Goal: Task Accomplishment & Management: Use online tool/utility

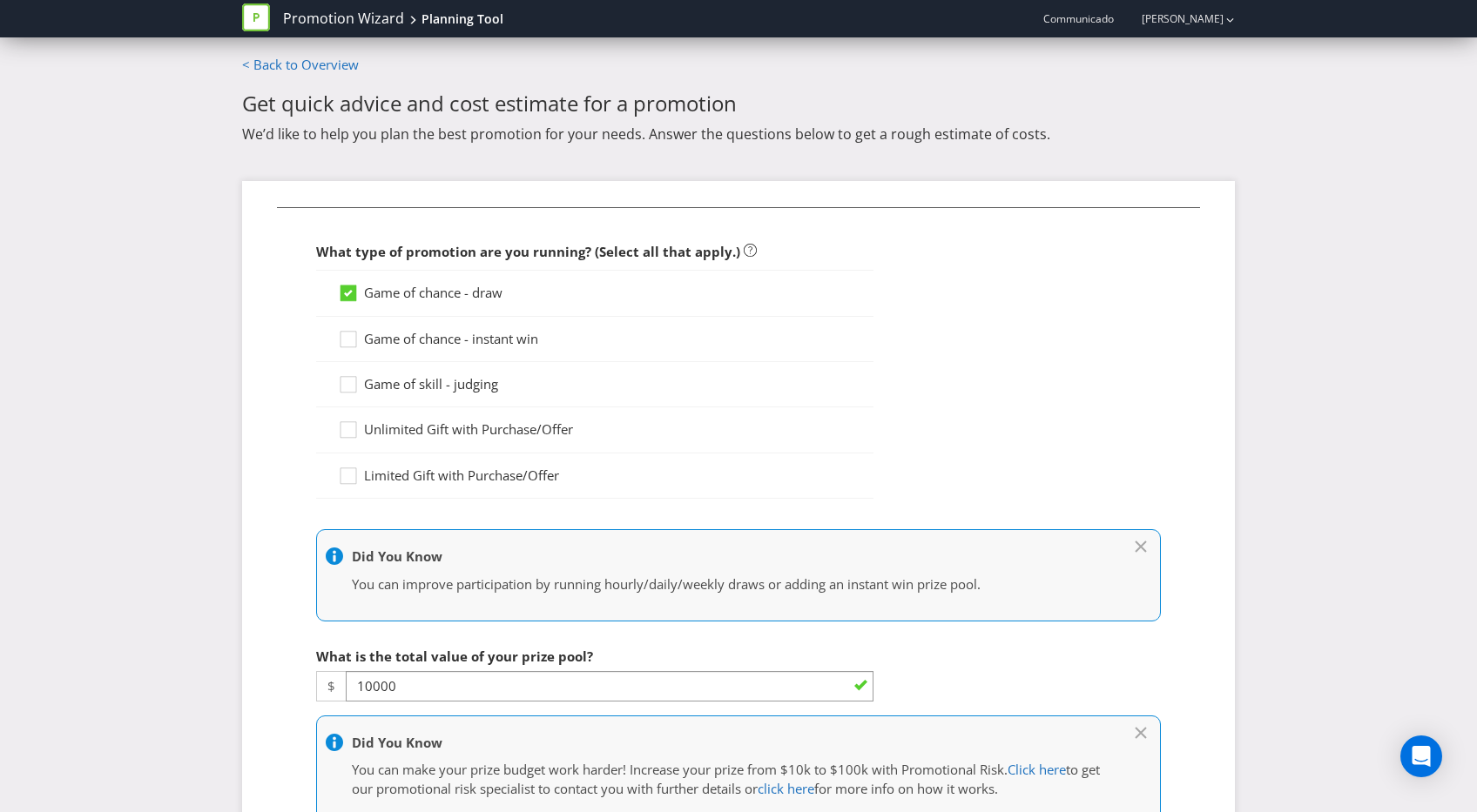
select select "MARKETING_REVIEW_1"
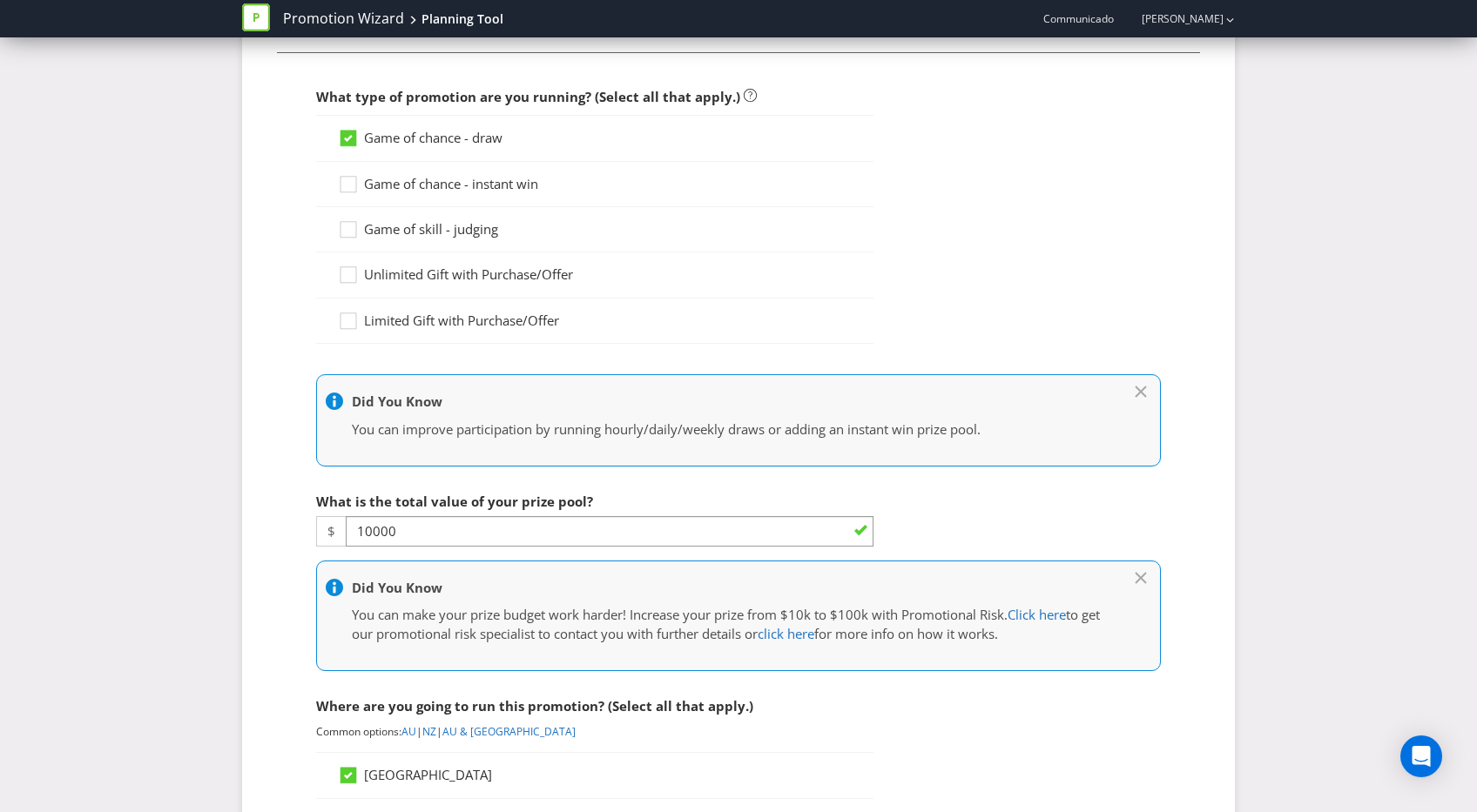
scroll to position [153, 0]
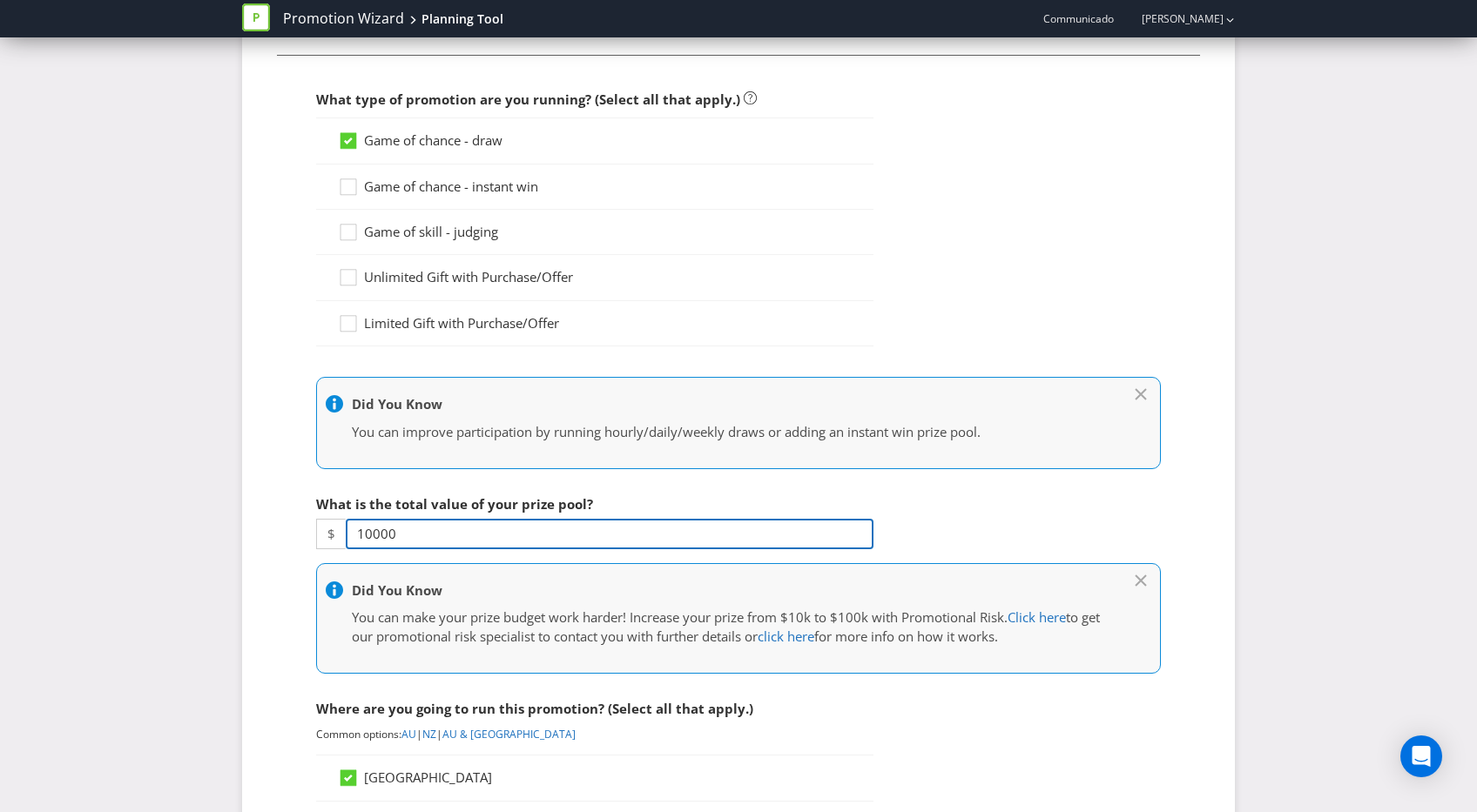
click at [426, 524] on input "10000" at bounding box center [609, 534] width 527 height 31
drag, startPoint x: 365, startPoint y: 526, endPoint x: 333, endPoint y: 524, distance: 32.1
click at [334, 524] on div "$ 10000" at bounding box center [594, 534] width 557 height 31
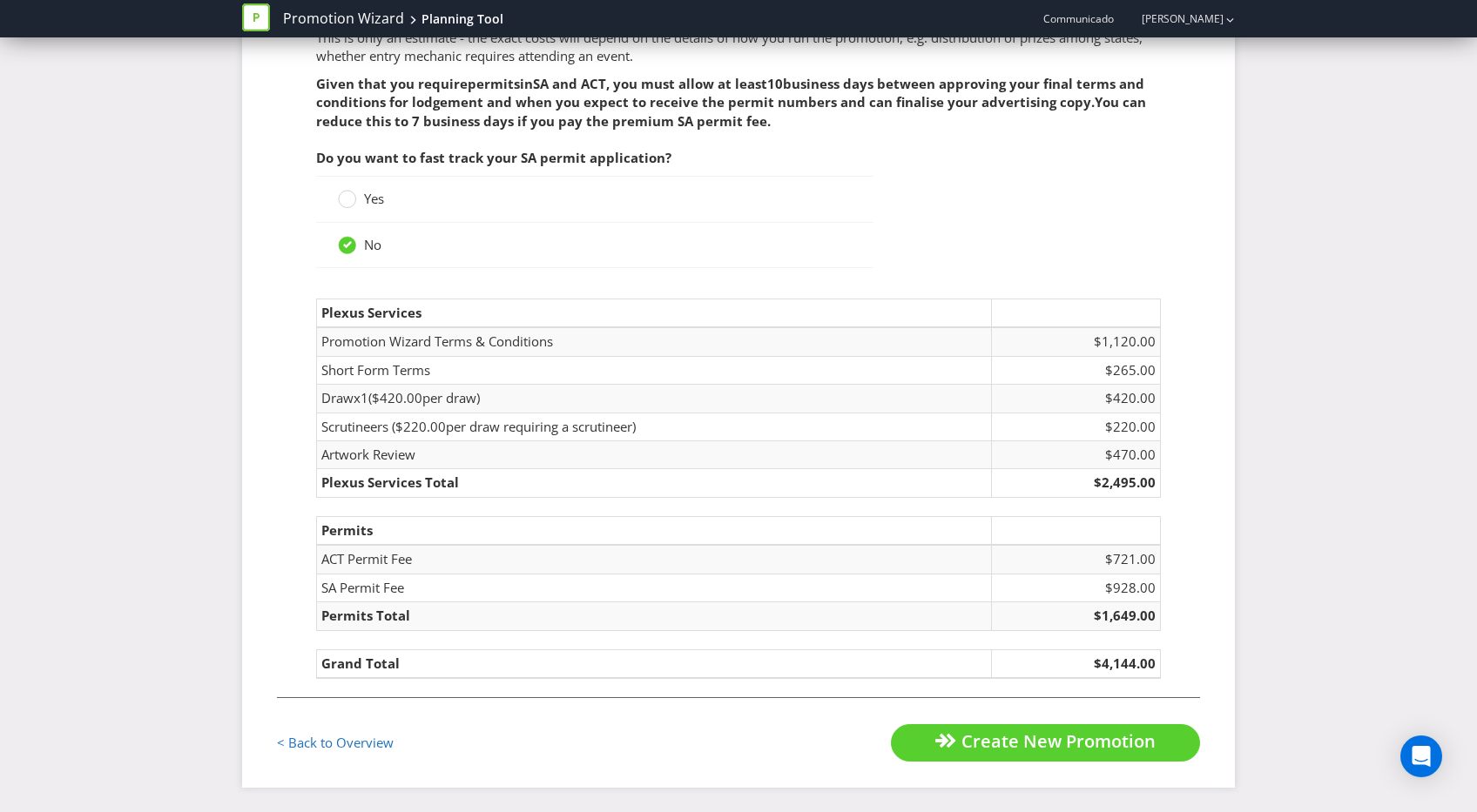
scroll to position [2534, 0]
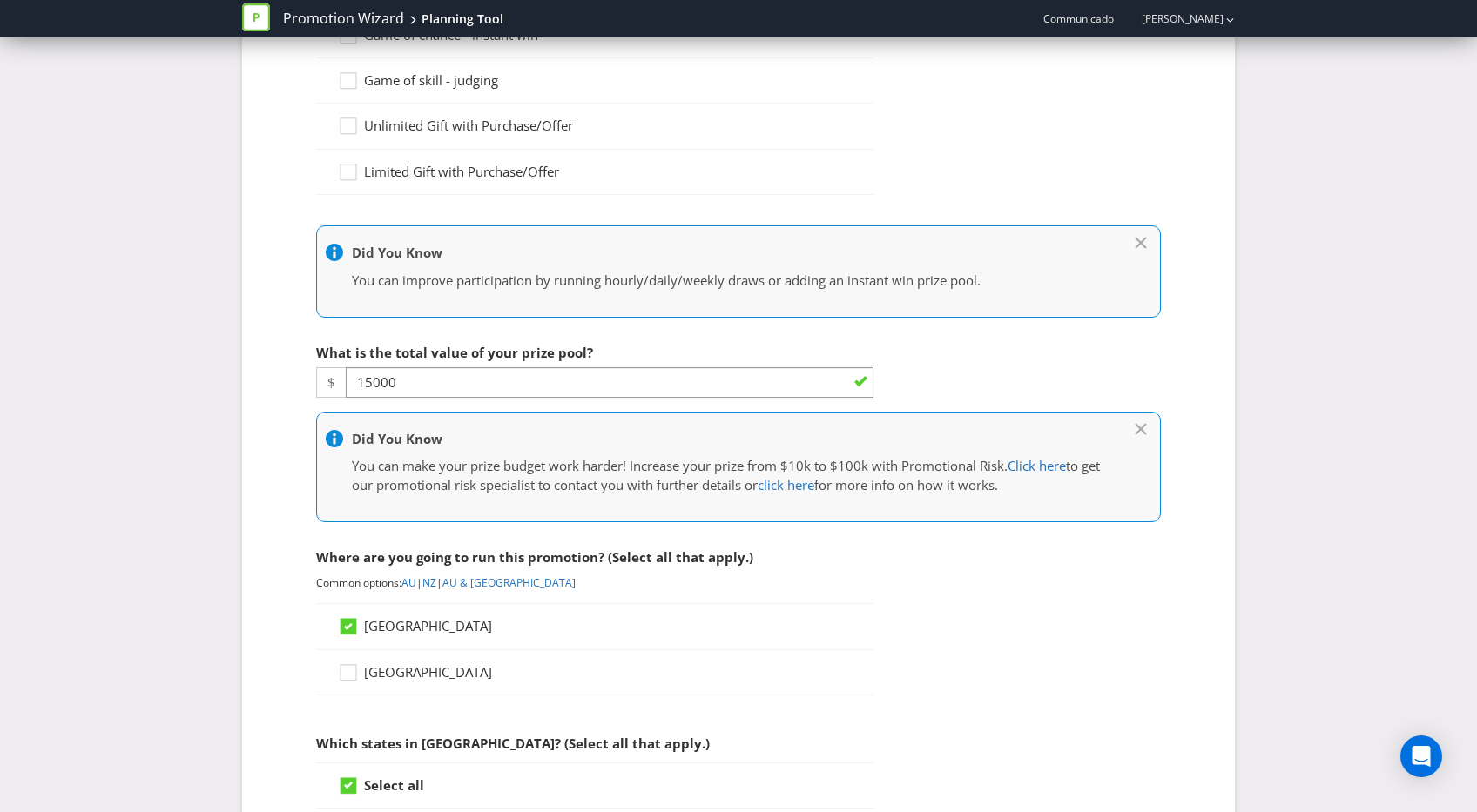
scroll to position [302, 0]
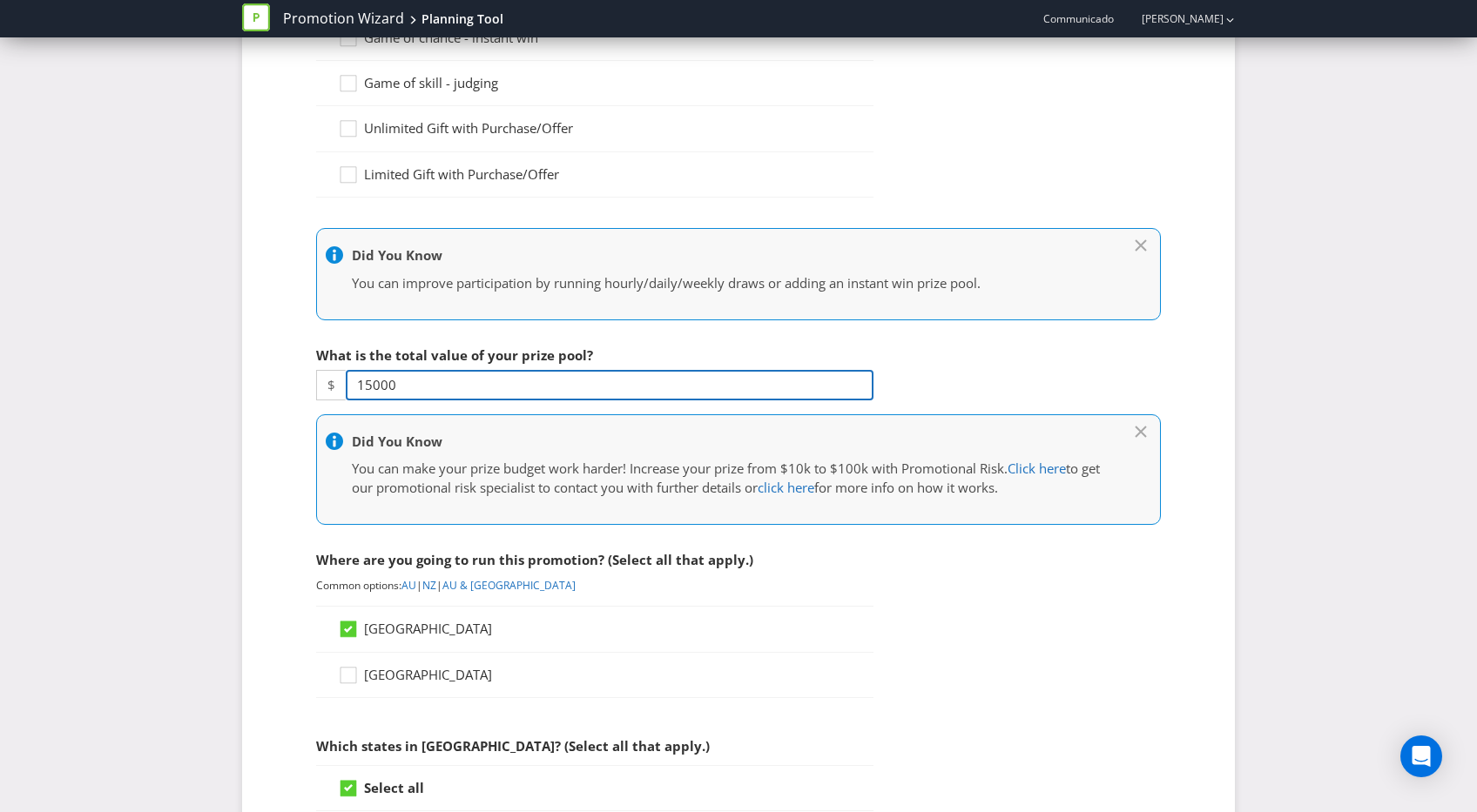
drag, startPoint x: 308, startPoint y: 374, endPoint x: 278, endPoint y: 367, distance: 30.8
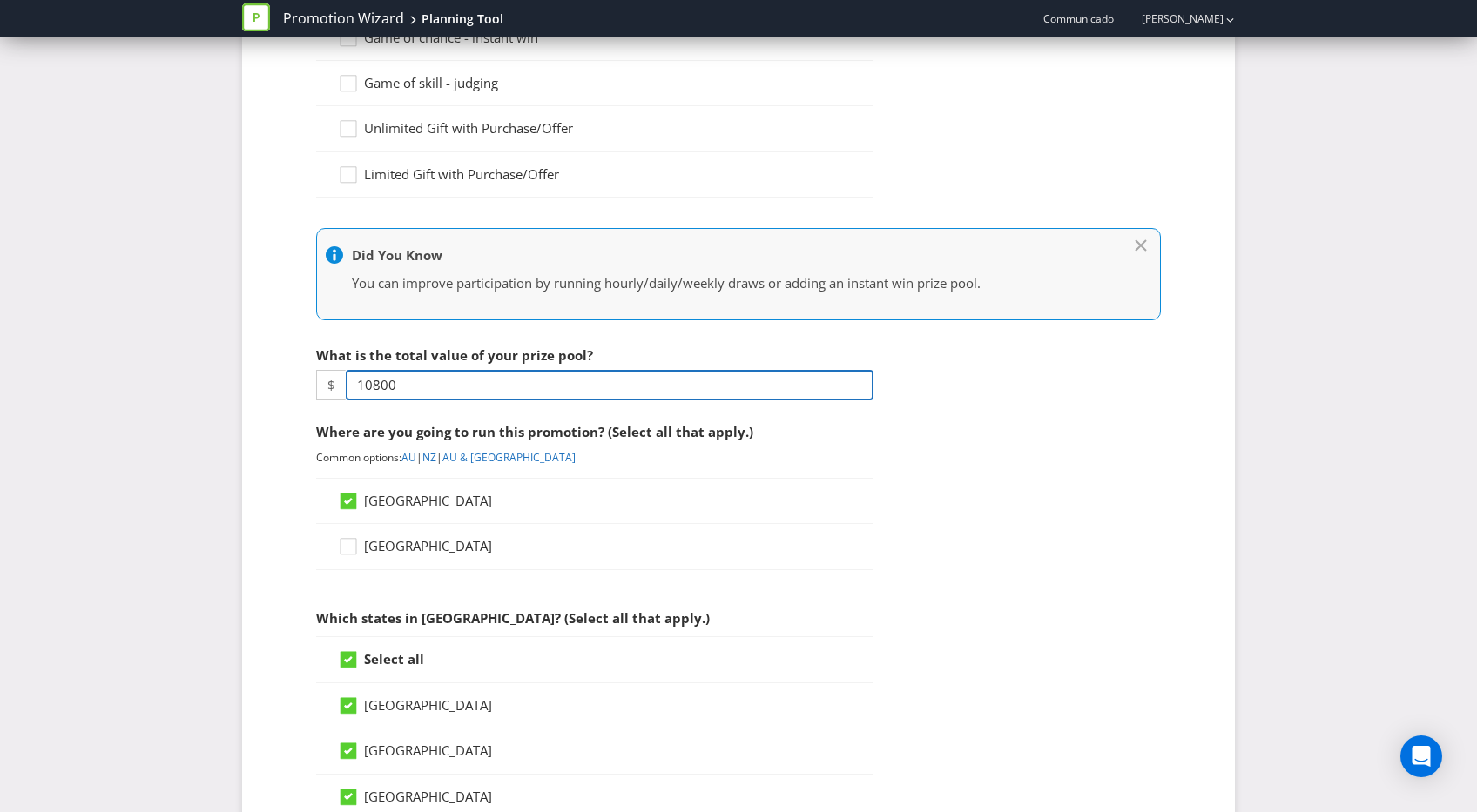
type input "10800"
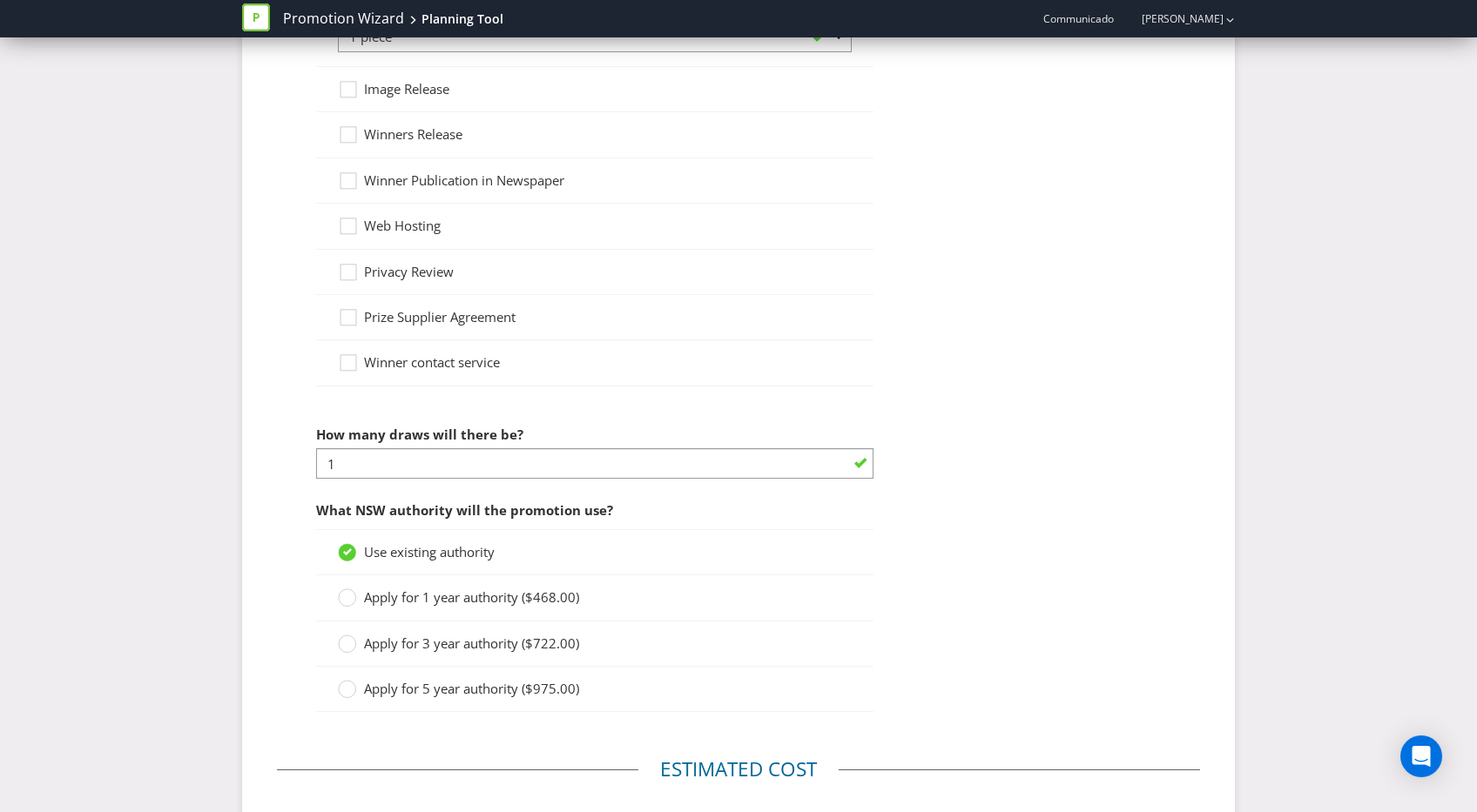
scroll to position [2534, 0]
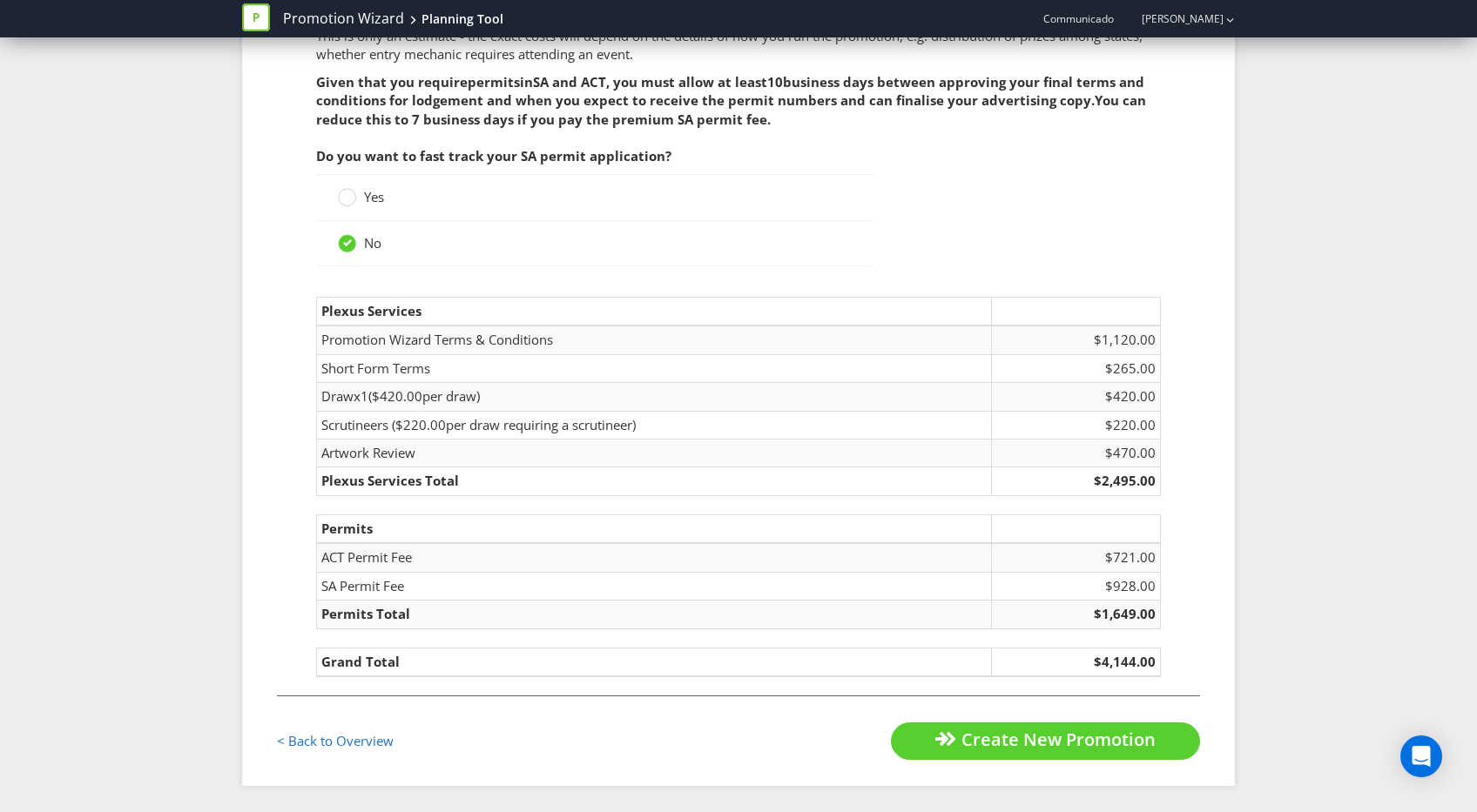
click at [932, 254] on fieldset "Estimated cost This is only an estimate - the exact costs will depend on the de…" at bounding box center [738, 333] width 923 height 723
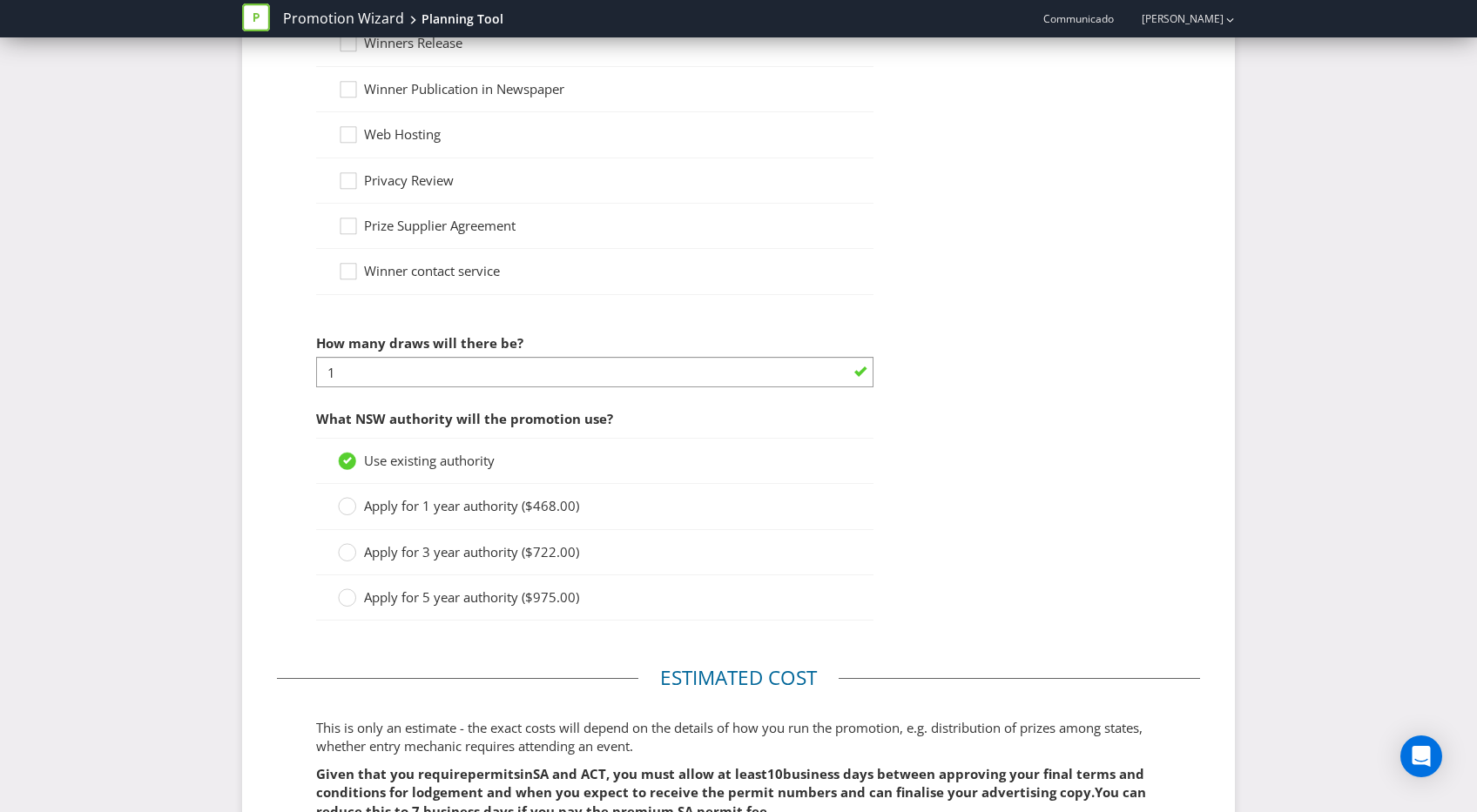
scroll to position [1832, 0]
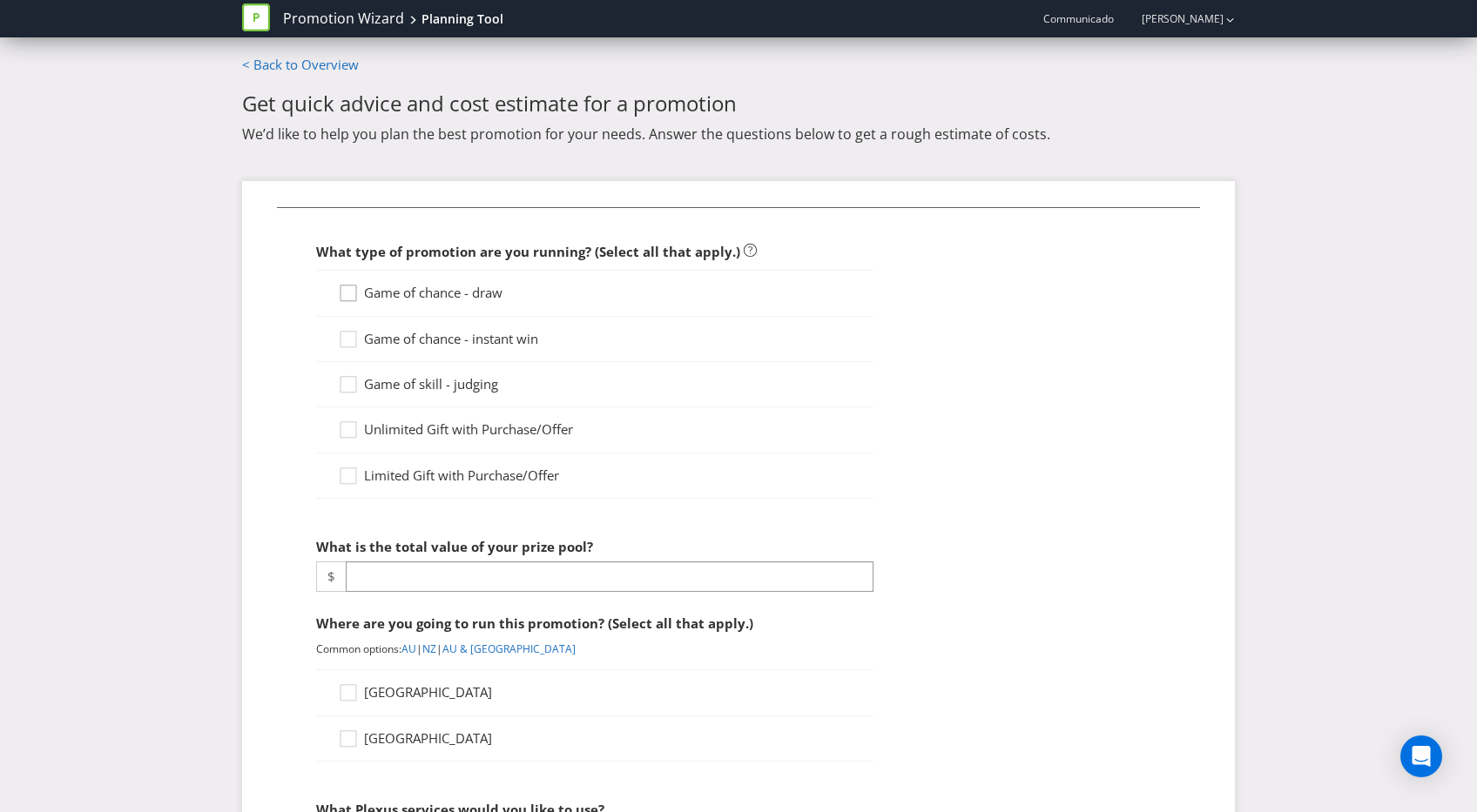
click at [355, 296] on icon at bounding box center [351, 297] width 26 height 26
click at [0, 0] on input "Game of chance - draw" at bounding box center [0, 0] width 0 height 0
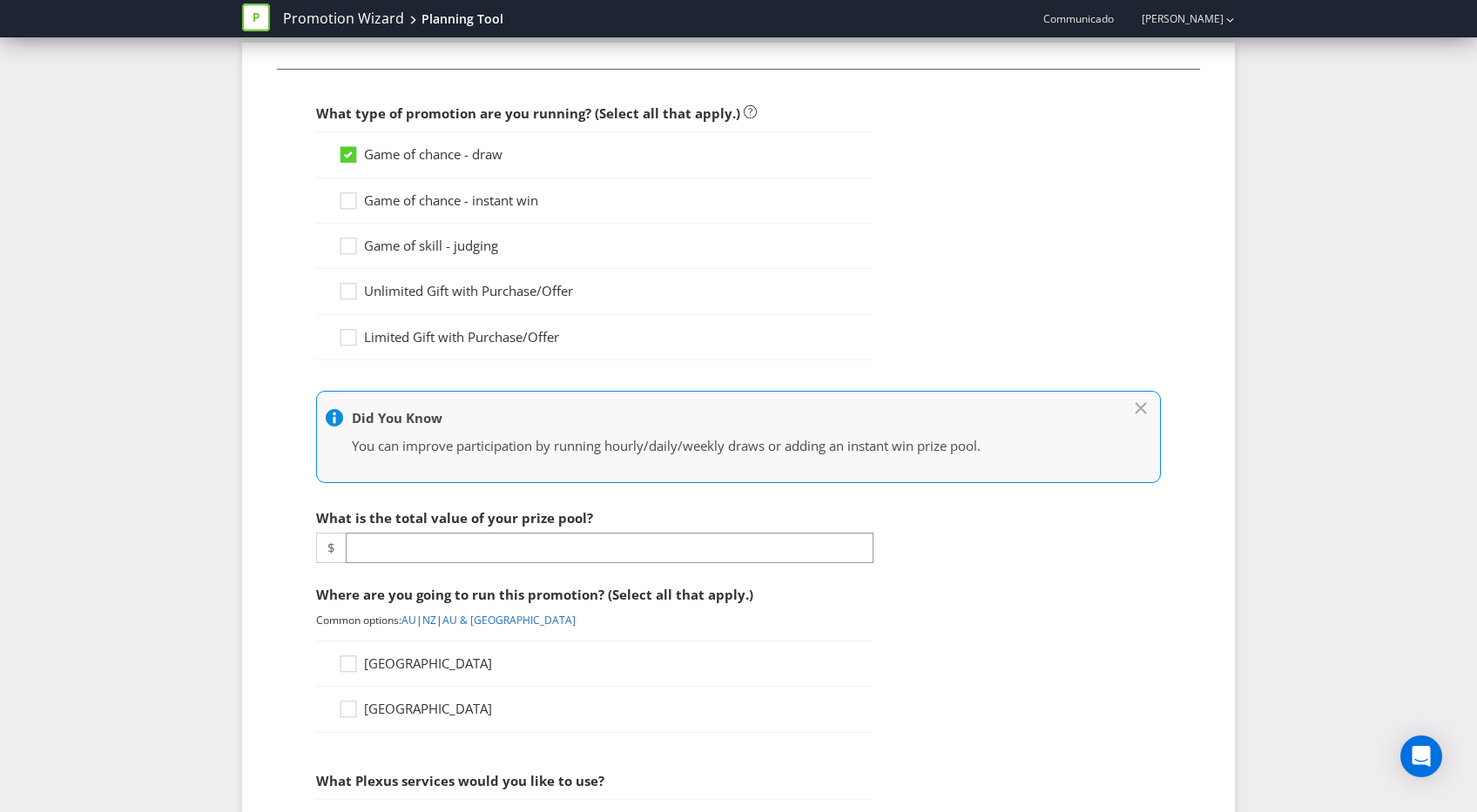
scroll to position [175, 0]
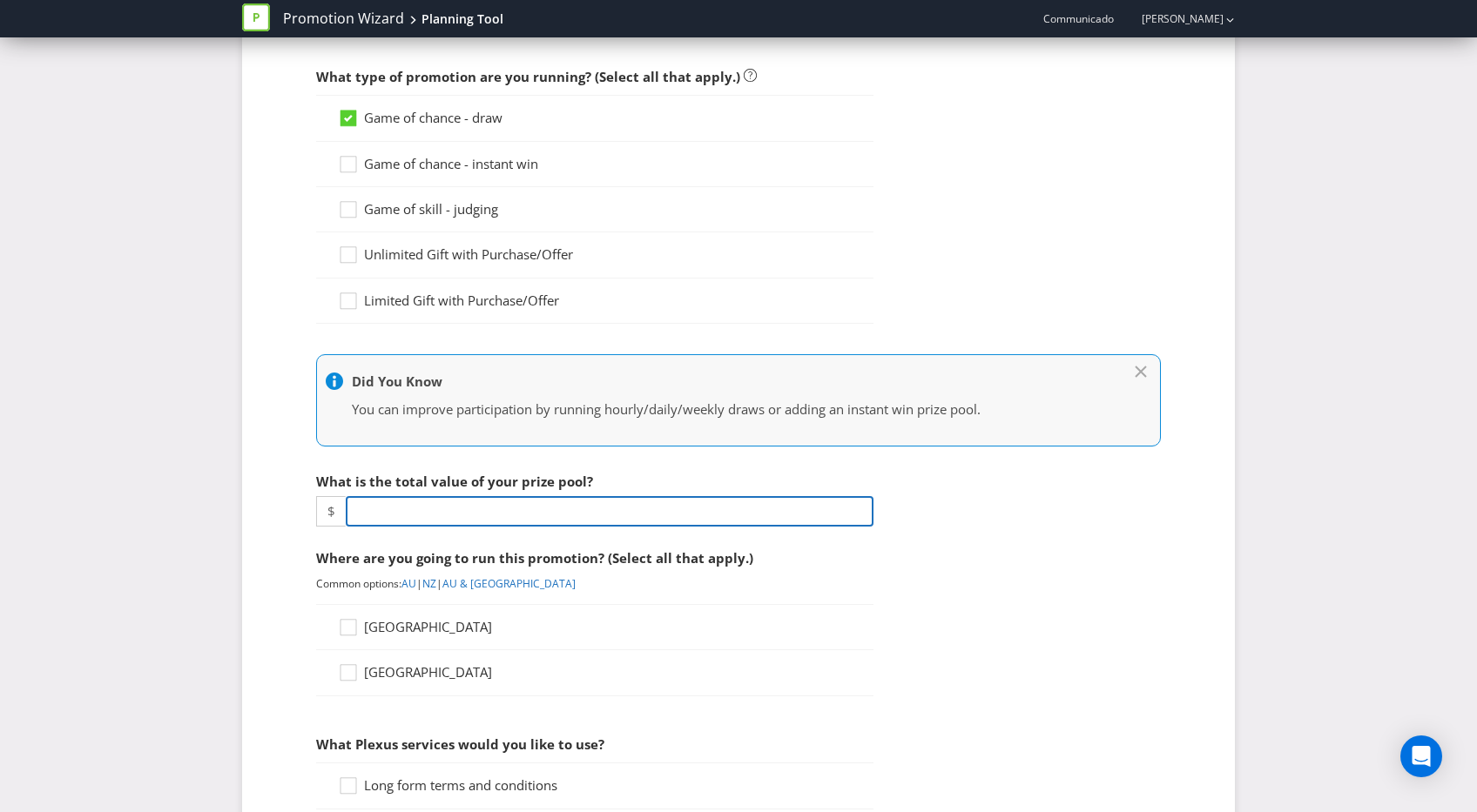
click at [459, 504] on input "number" at bounding box center [609, 511] width 527 height 31
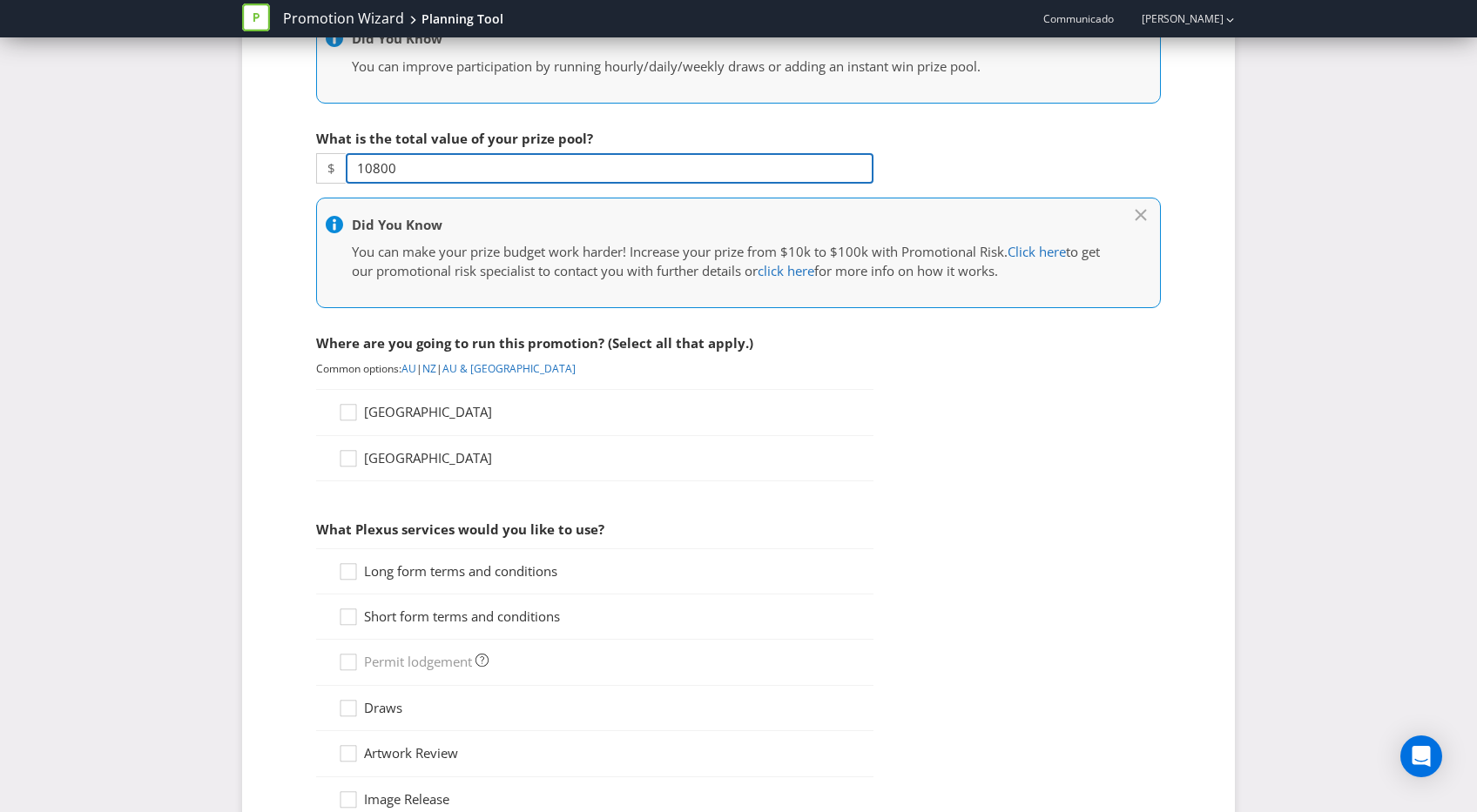
scroll to position [537, 0]
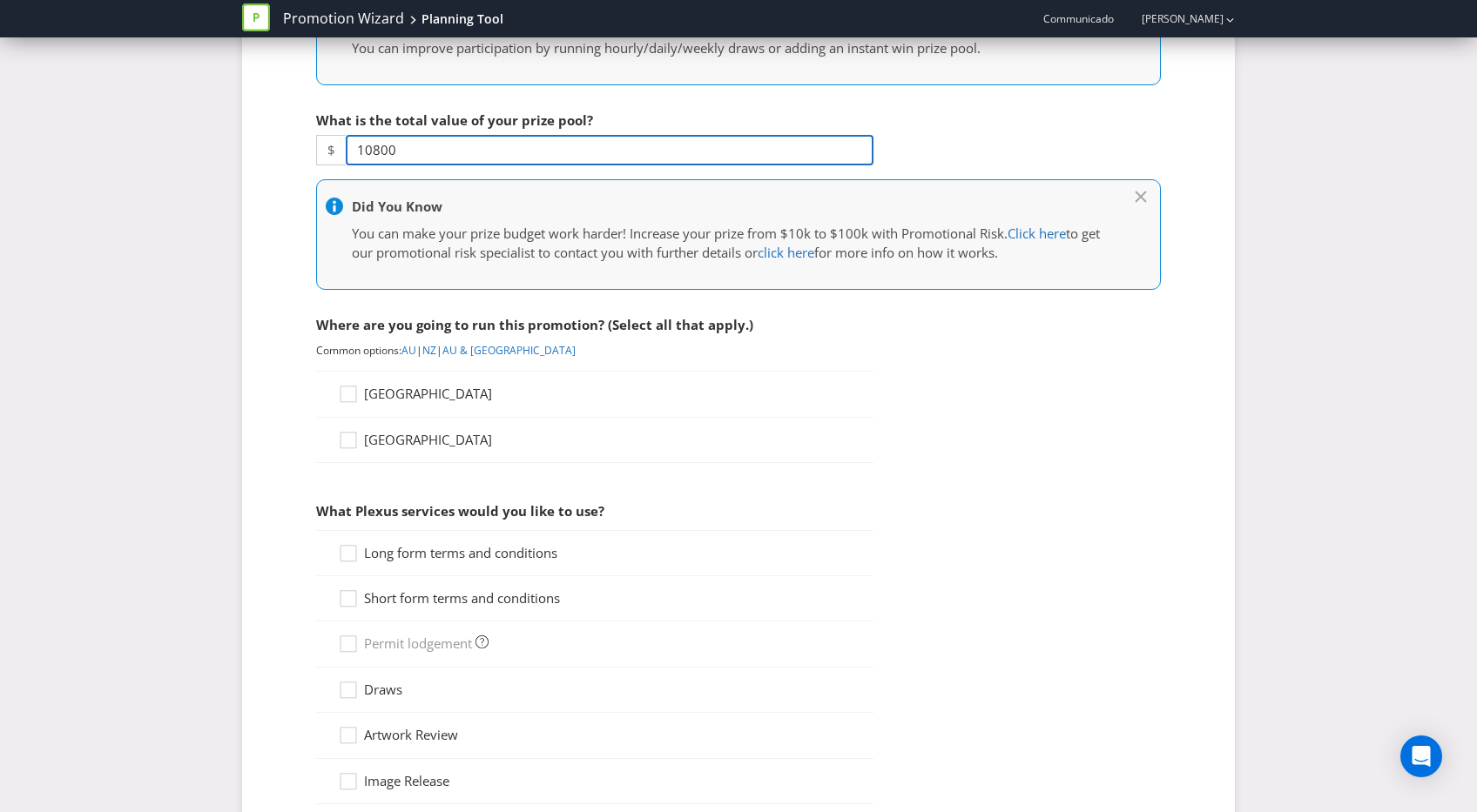
type input "10800"
click at [401, 391] on span "[GEOGRAPHIC_DATA]" at bounding box center [428, 393] width 128 height 18
click at [0, 0] on input "[GEOGRAPHIC_DATA]" at bounding box center [0, 0] width 0 height 0
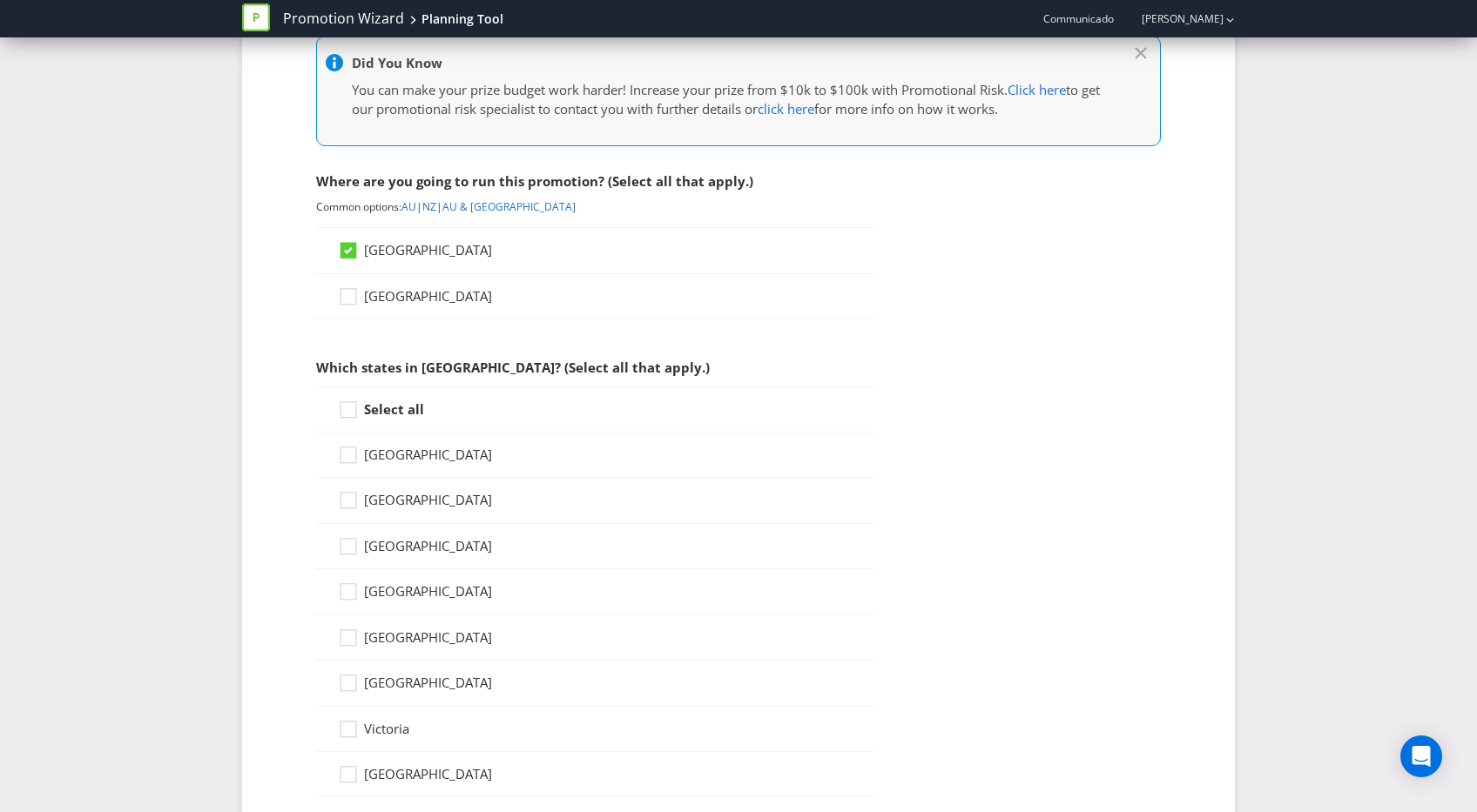
drag, startPoint x: 378, startPoint y: 402, endPoint x: 497, endPoint y: 438, distance: 124.3
click at [380, 401] on strong "Select all" at bounding box center [394, 409] width 60 height 18
click at [0, 0] on input "Select all" at bounding box center [0, 0] width 0 height 0
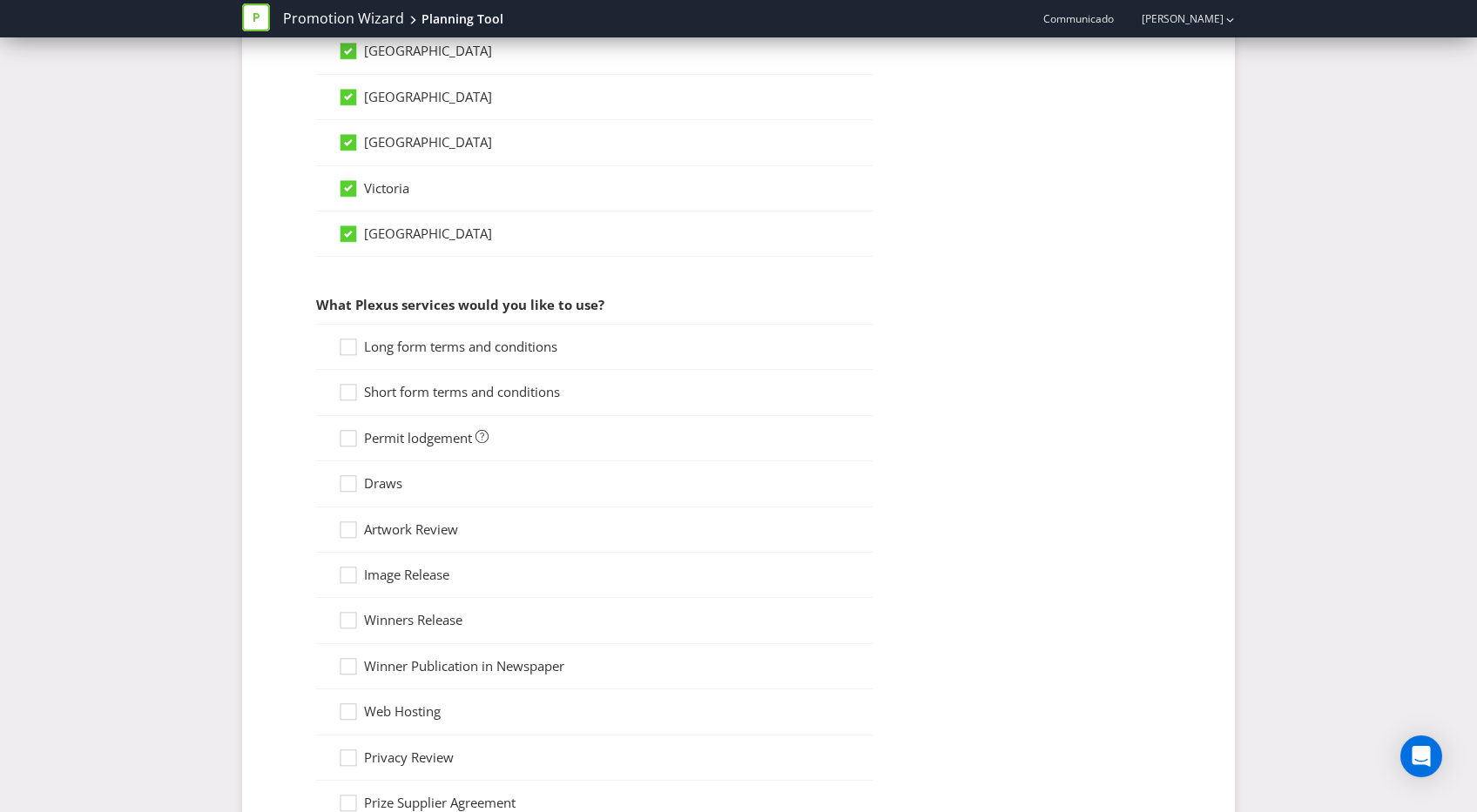
scroll to position [1270, 0]
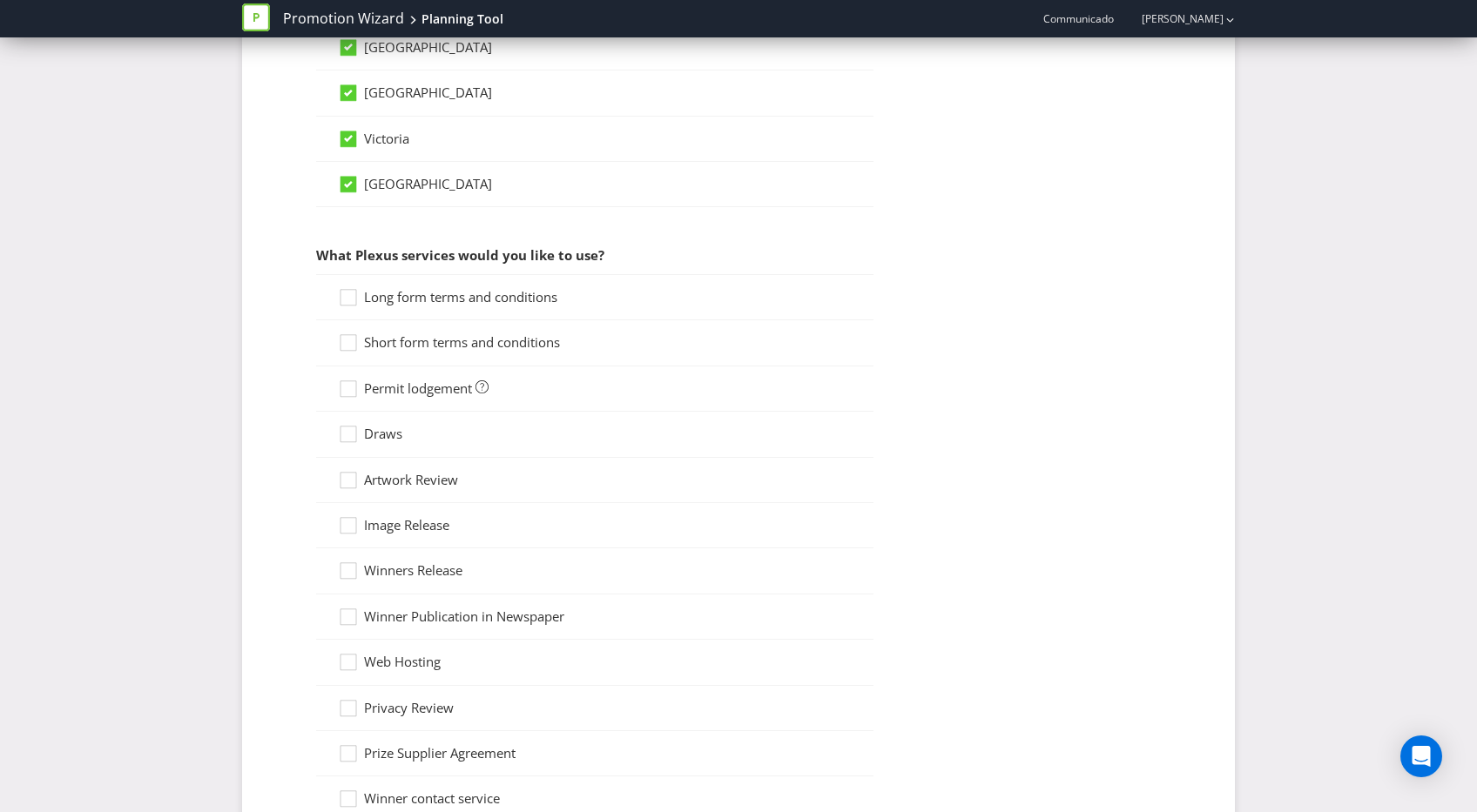
click at [402, 299] on span "Long form terms and conditions" at bounding box center [461, 297] width 193 height 18
click at [0, 0] on input "Long form terms and conditions" at bounding box center [0, 0] width 0 height 0
drag, startPoint x: 395, startPoint y: 346, endPoint x: 365, endPoint y: 402, distance: 63.5
click at [395, 349] on span "Short form terms and conditions" at bounding box center [462, 342] width 196 height 18
click at [0, 0] on input "Short form terms and conditions" at bounding box center [0, 0] width 0 height 0
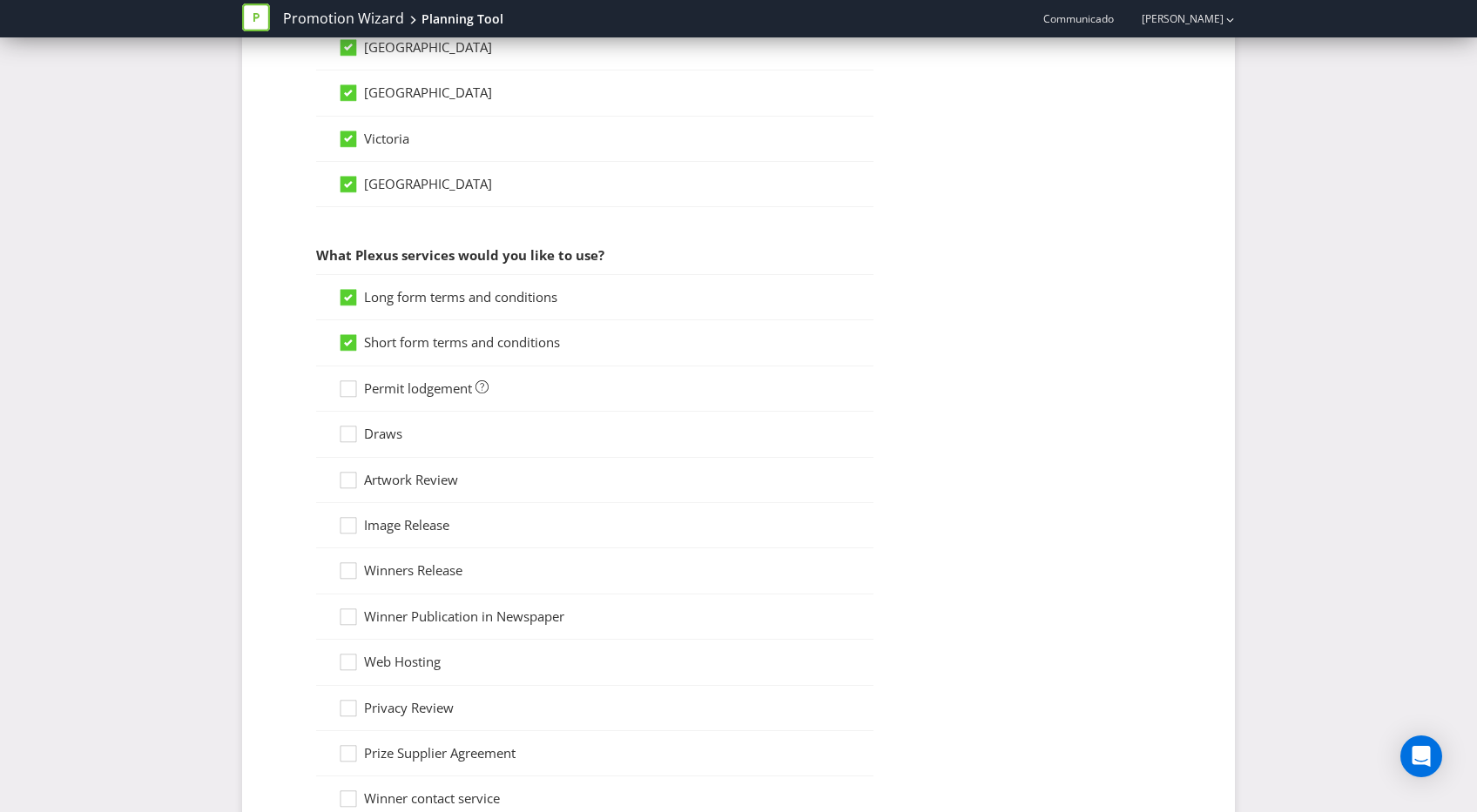
click at [365, 402] on div "Permit lodgement" at bounding box center [594, 389] width 557 height 45
click at [367, 390] on span "Permit lodgement" at bounding box center [418, 388] width 108 height 18
click at [349, 437] on icon at bounding box center [351, 438] width 26 height 26
click at [0, 0] on input "Draws" at bounding box center [0, 0] width 0 height 0
drag, startPoint x: 353, startPoint y: 387, endPoint x: 353, endPoint y: 480, distance: 93.0
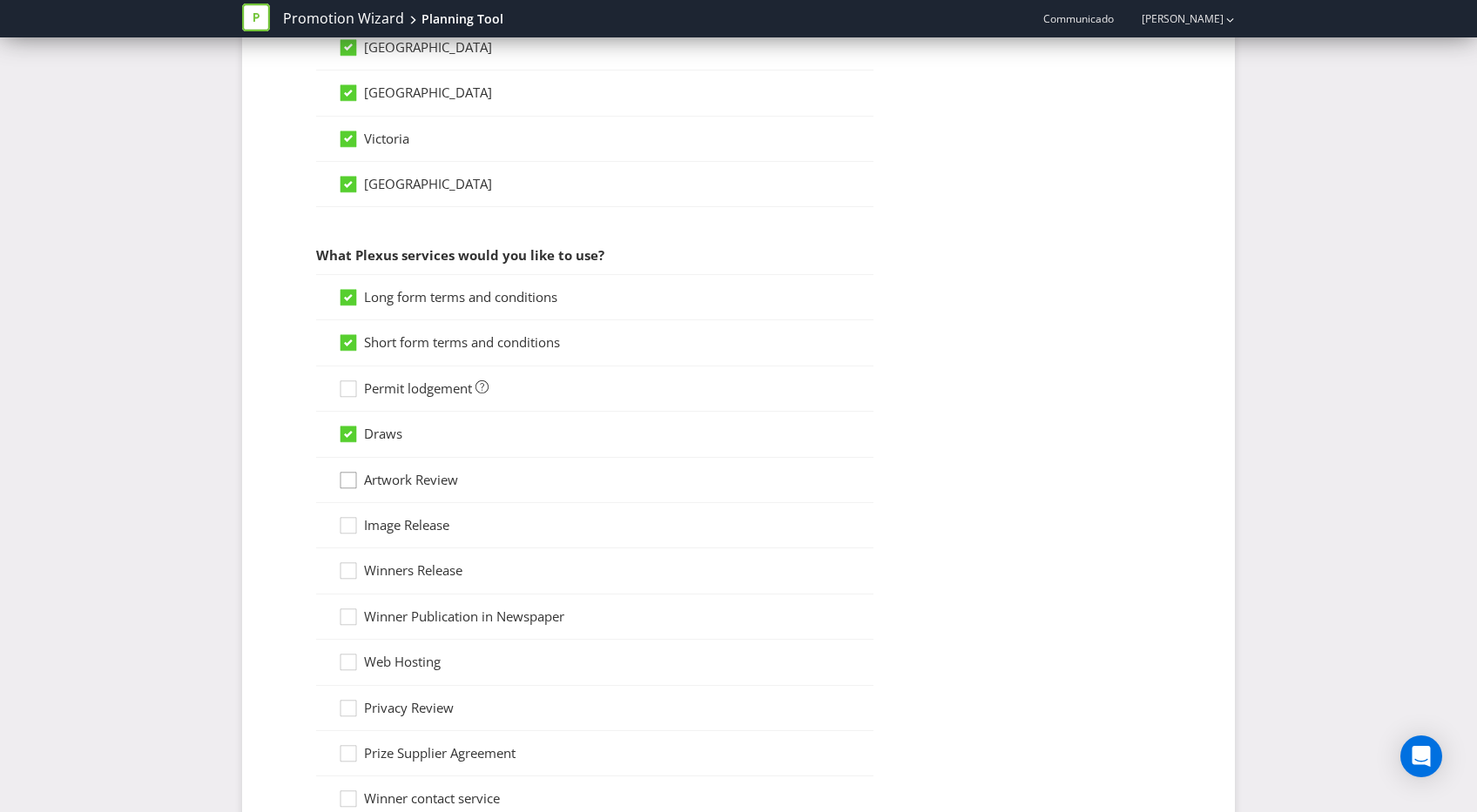
click at [352, 389] on icon at bounding box center [351, 392] width 26 height 26
click at [0, 0] on input "Permit lodgement" at bounding box center [0, 0] width 0 height 0
drag, startPoint x: 360, startPoint y: 481, endPoint x: 402, endPoint y: 489, distance: 42.8
click at [361, 481] on icon at bounding box center [351, 484] width 26 height 26
click at [0, 0] on input "Artwork Review" at bounding box center [0, 0] width 0 height 0
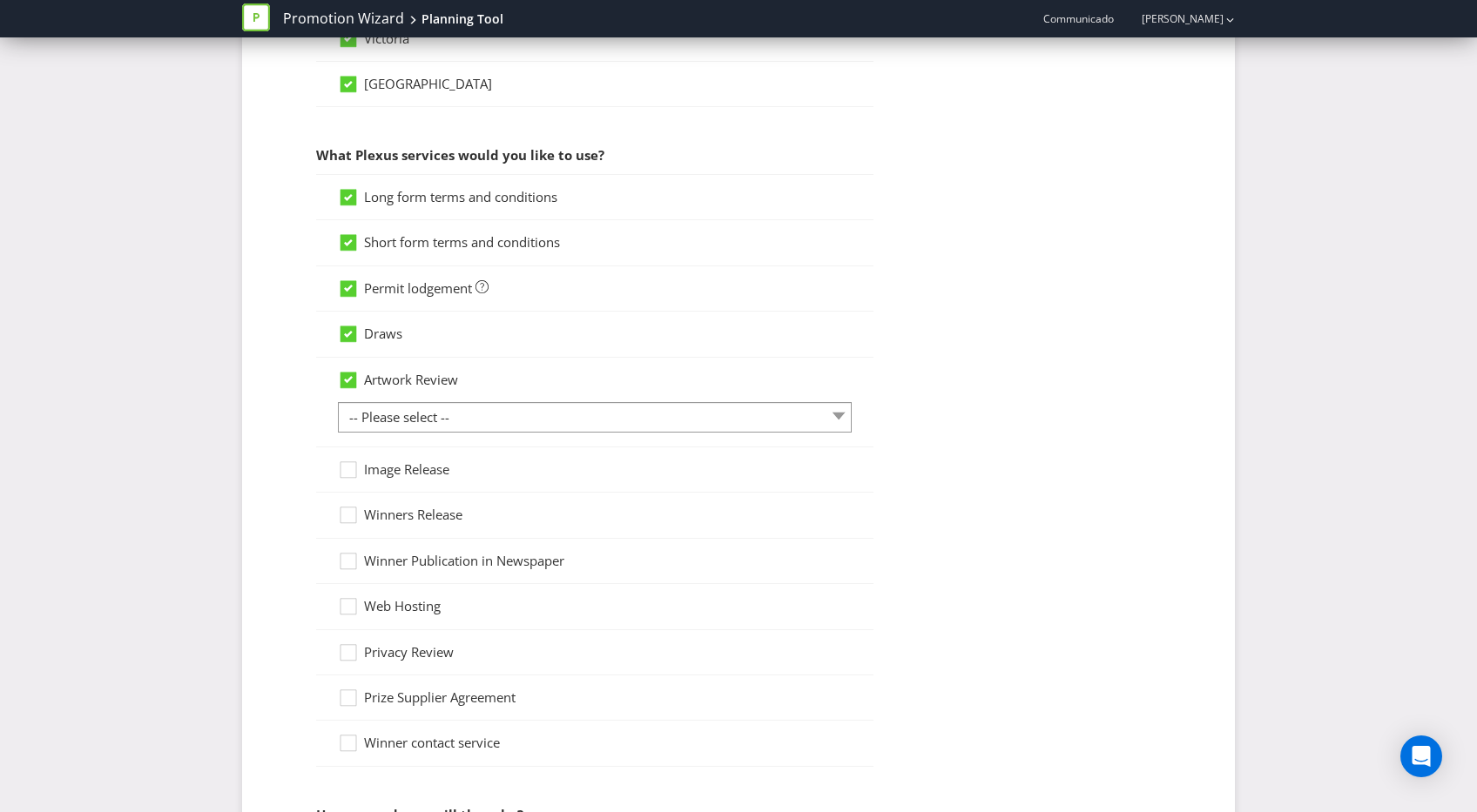
scroll to position [1379, 0]
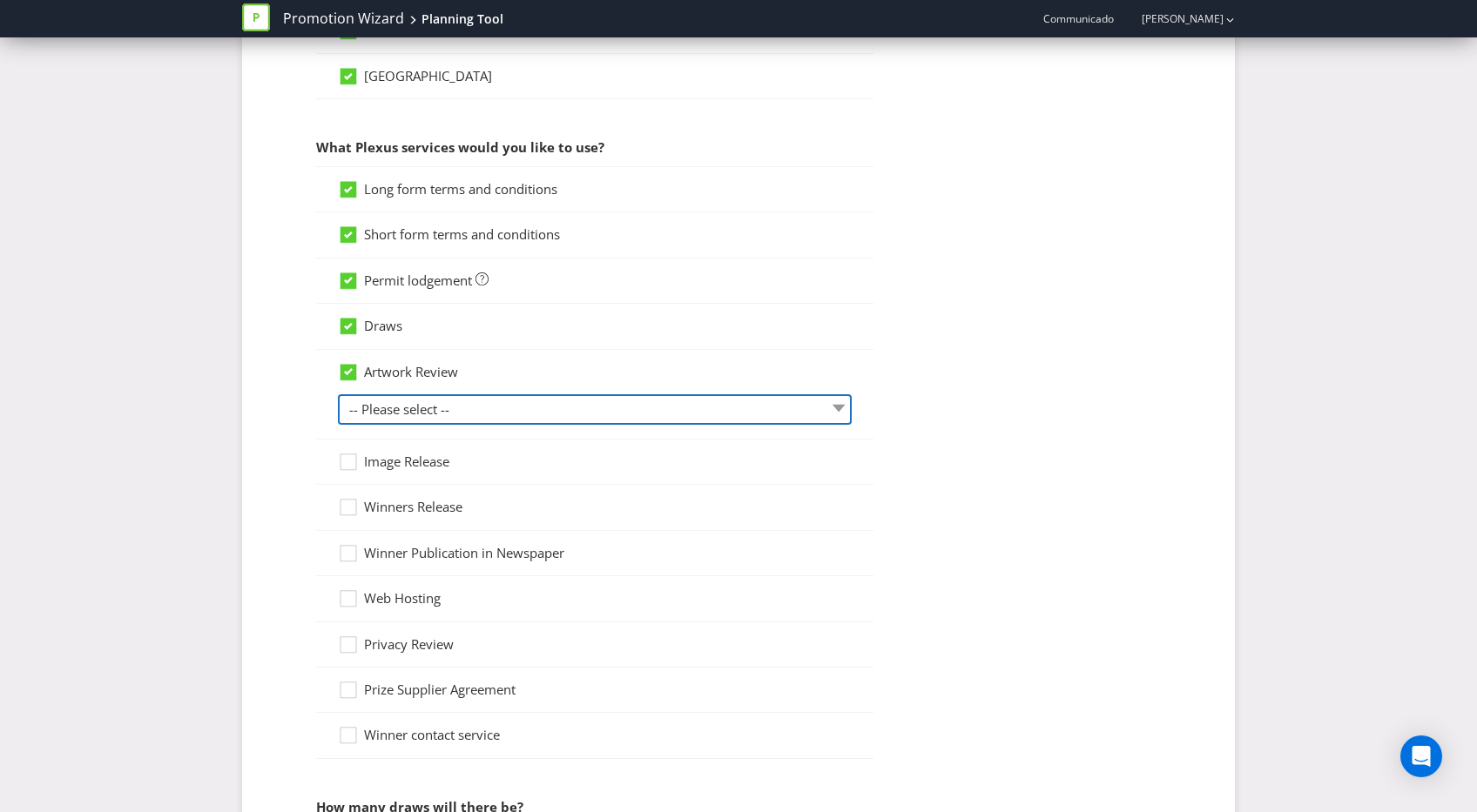
click at [482, 403] on select "-- Please select -- 1 piece 2-4 pieces (provided at same time) 5-7 pieces (prov…" at bounding box center [595, 409] width 513 height 31
select select "MARKETING_REVIEW_1"
click at [338, 394] on select "-- Please select -- 1 piece 2-4 pieces (provided at same time) 5-7 pieces (prov…" at bounding box center [595, 409] width 513 height 31
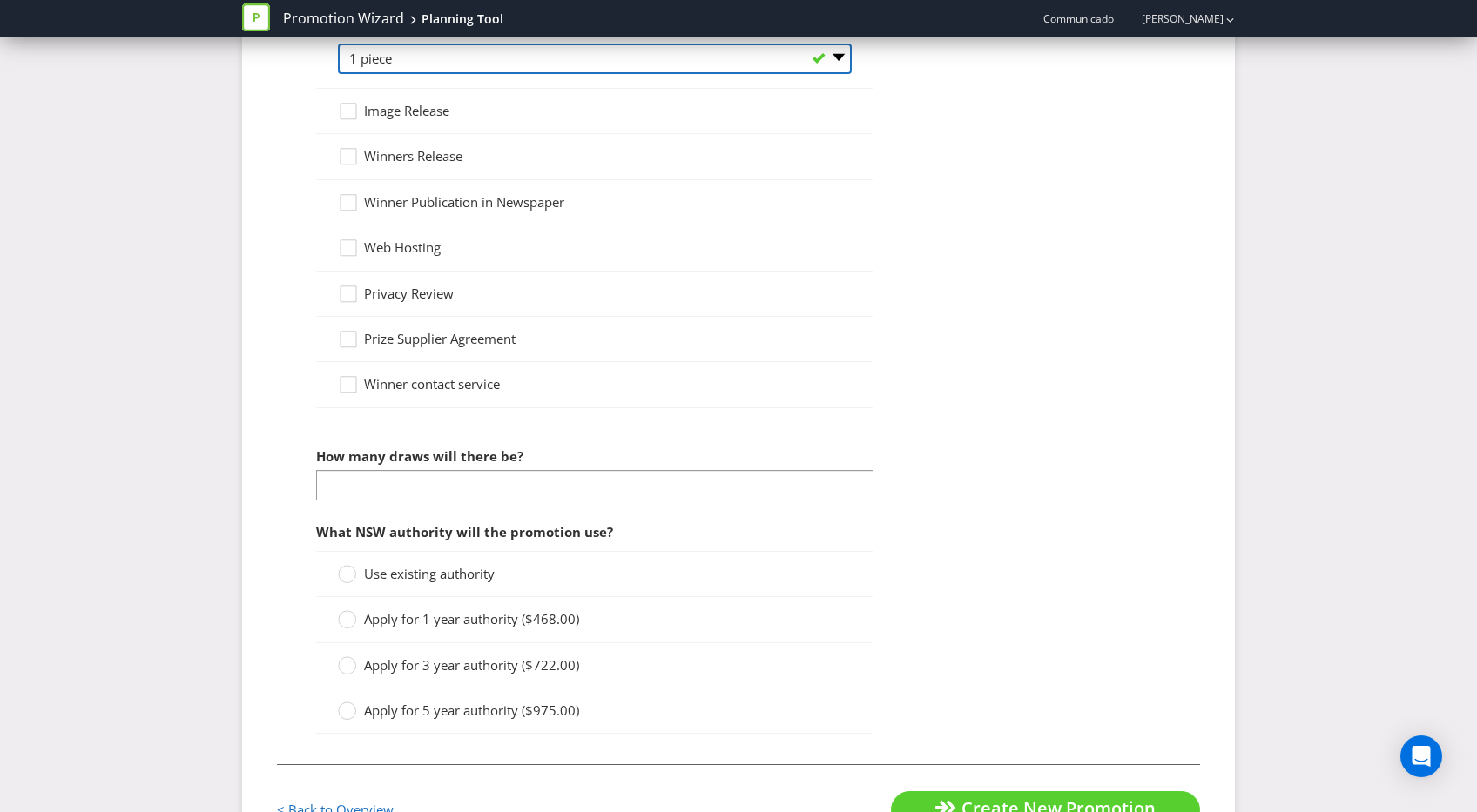
scroll to position [1763, 0]
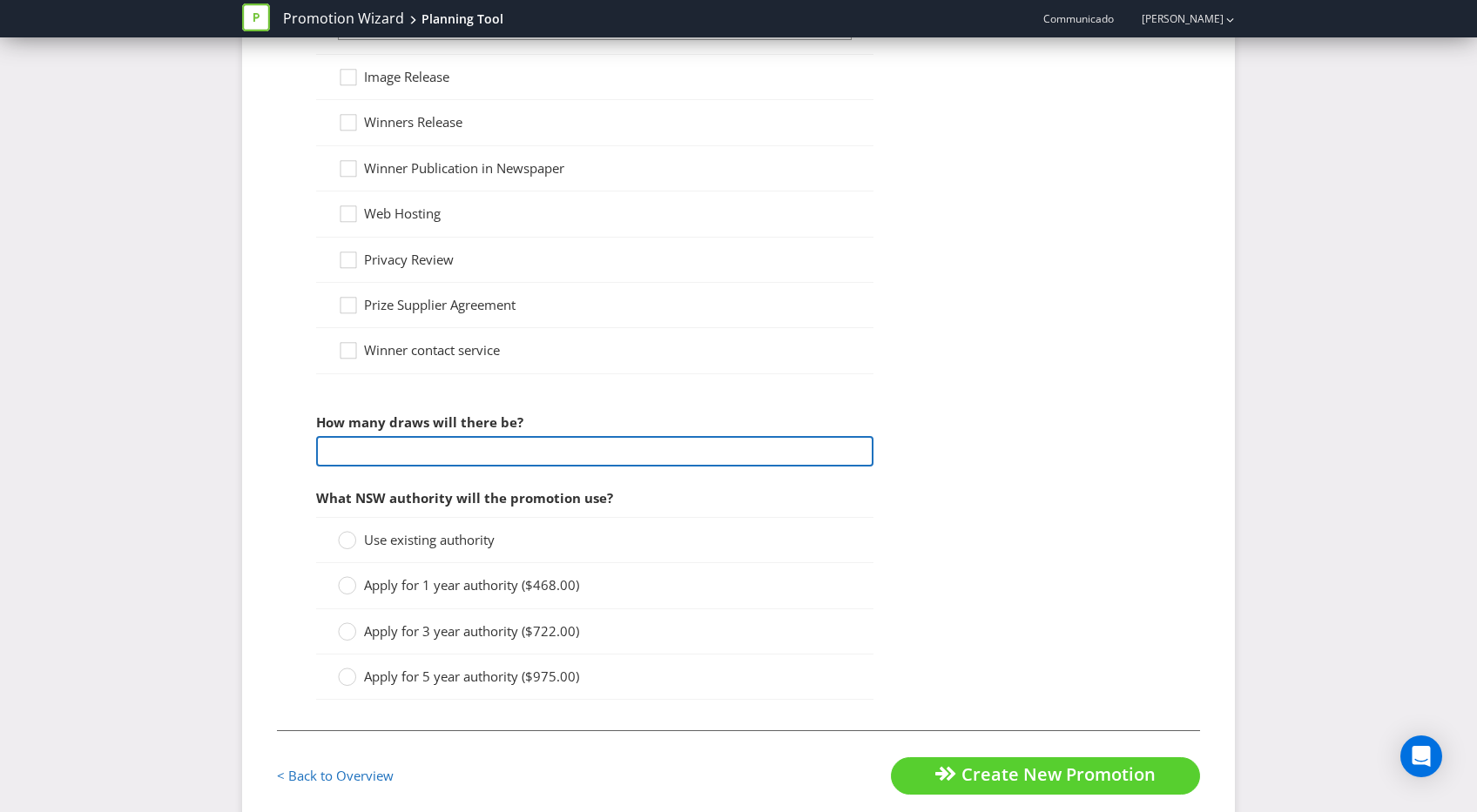
click at [476, 439] on input "number" at bounding box center [594, 451] width 557 height 31
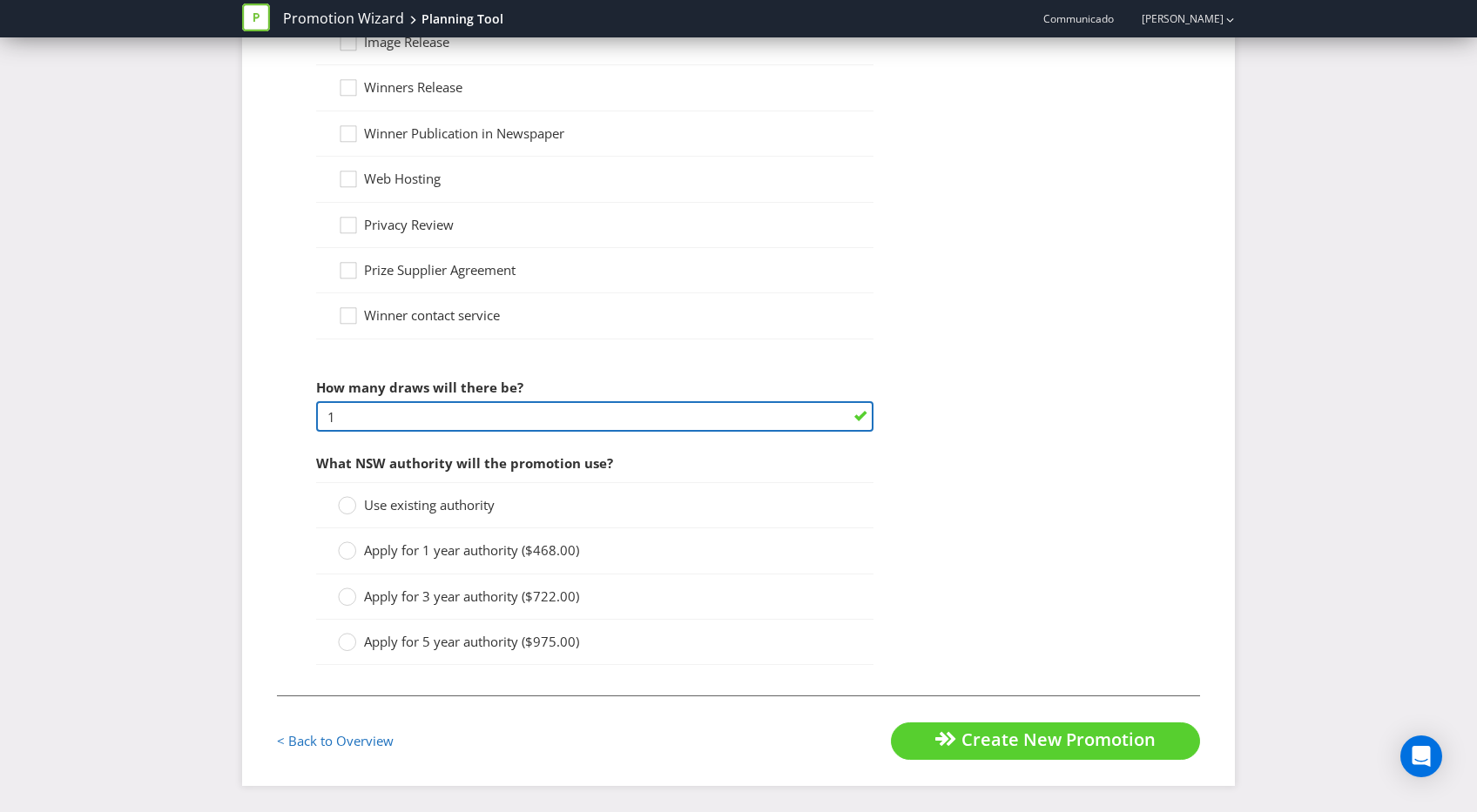
type input "1"
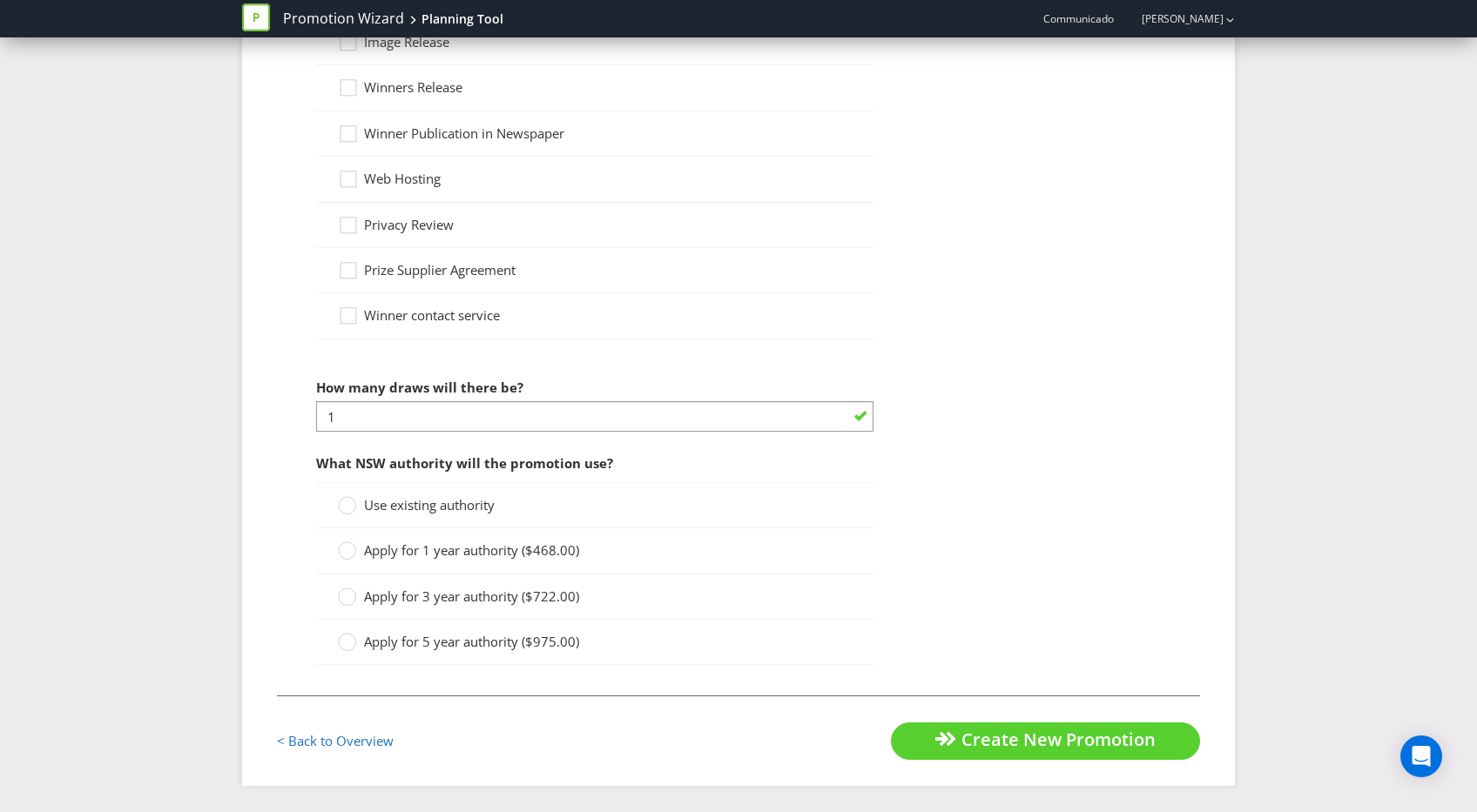
drag, startPoint x: 380, startPoint y: 509, endPoint x: 466, endPoint y: 511, distance: 86.0
click at [380, 509] on span "Use existing authority" at bounding box center [429, 505] width 130 height 18
click at [0, 0] on input "Use existing authority" at bounding box center [0, 0] width 0 height 0
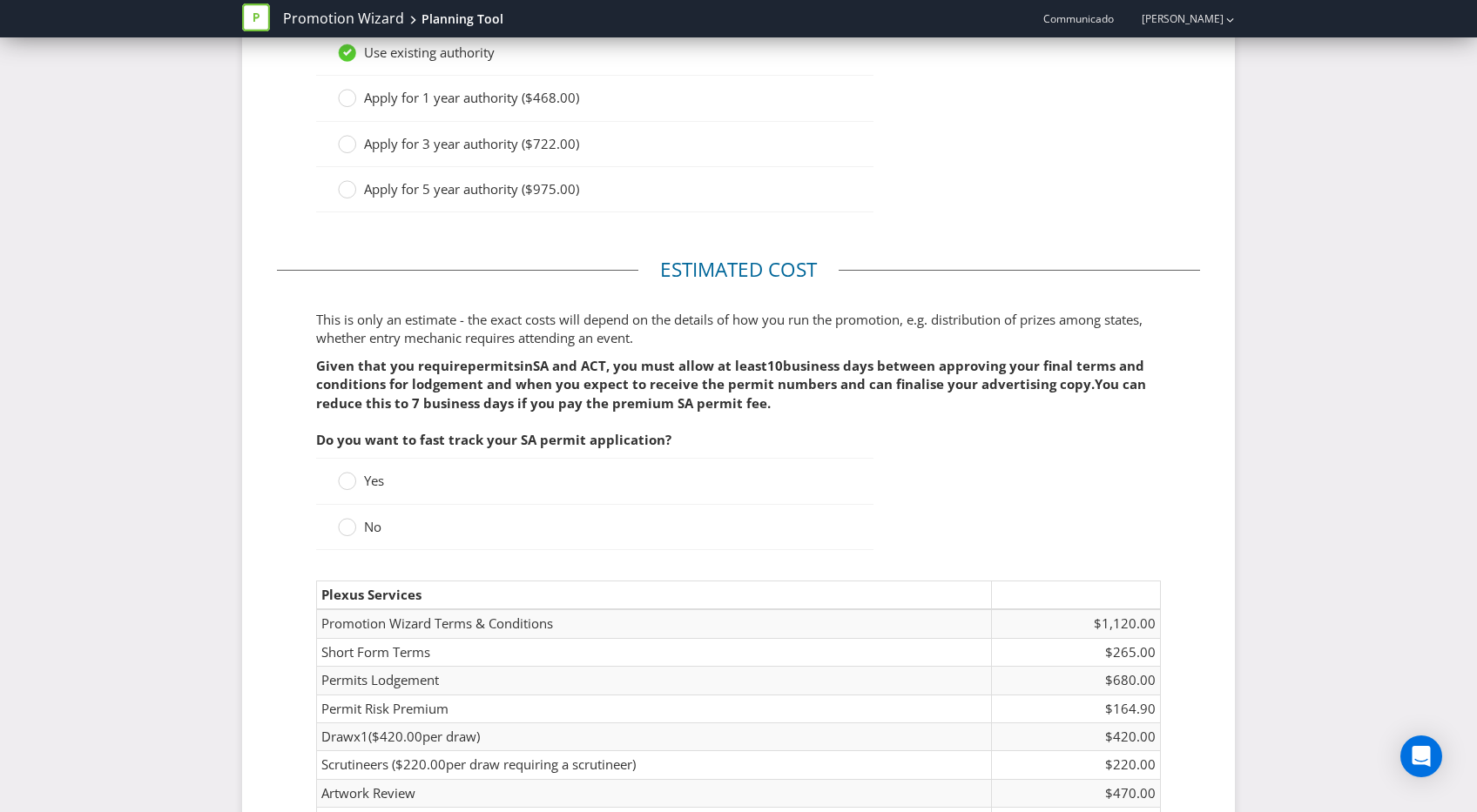
scroll to position [2289, 0]
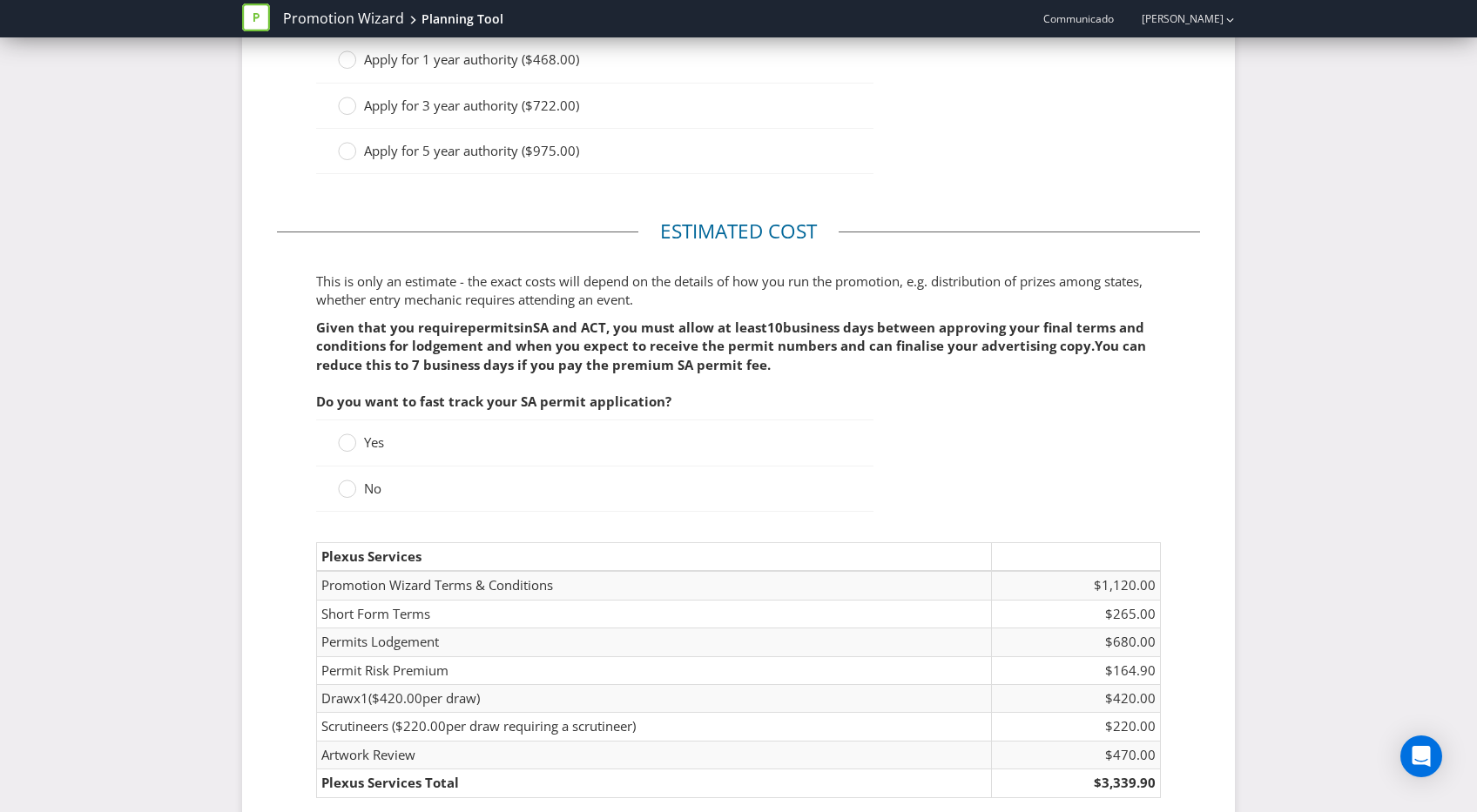
click at [355, 496] on icon at bounding box center [347, 489] width 19 height 19
click at [0, 0] on input "No" at bounding box center [0, 0] width 0 height 0
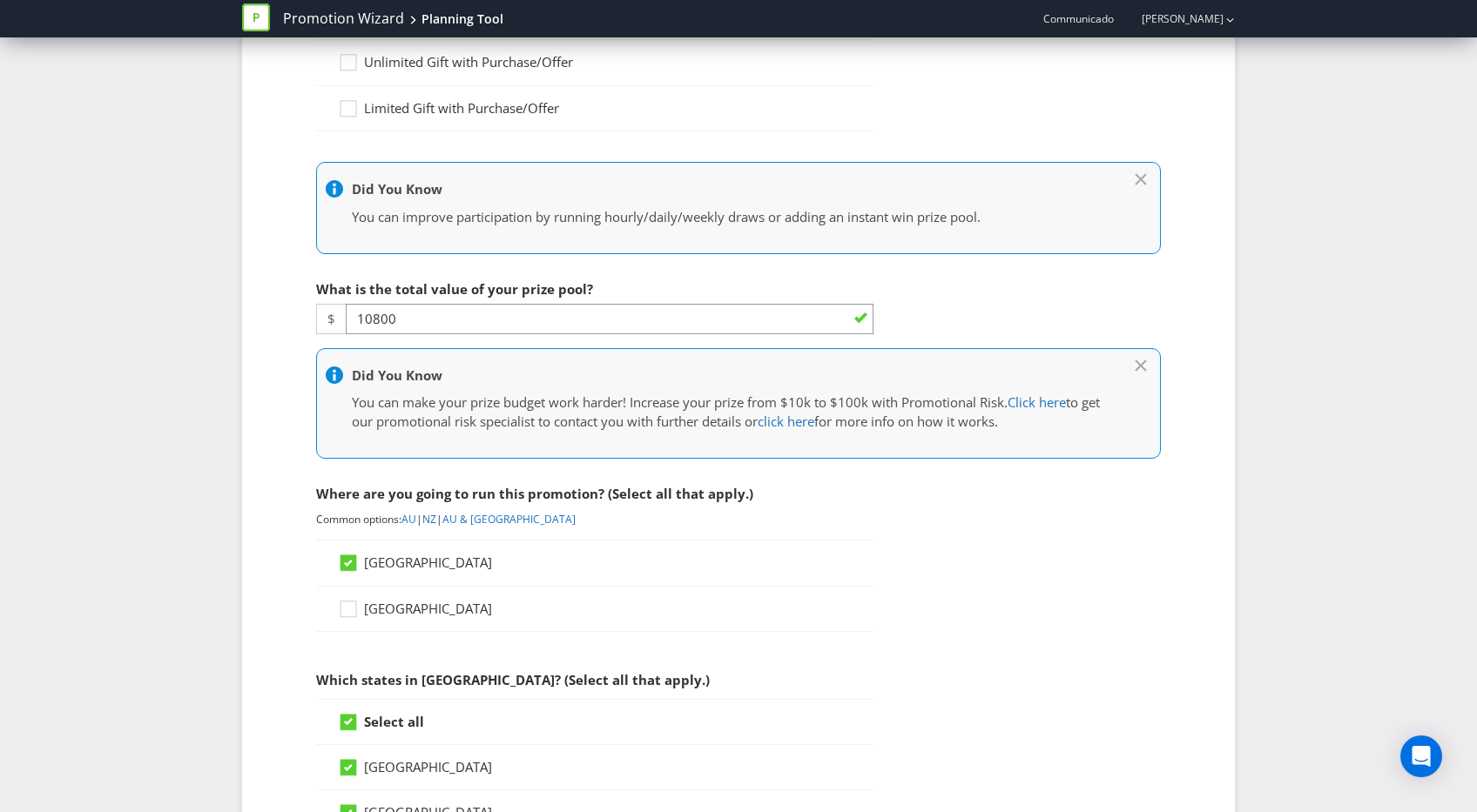
scroll to position [371, 0]
